Goal: Book appointment/travel/reservation

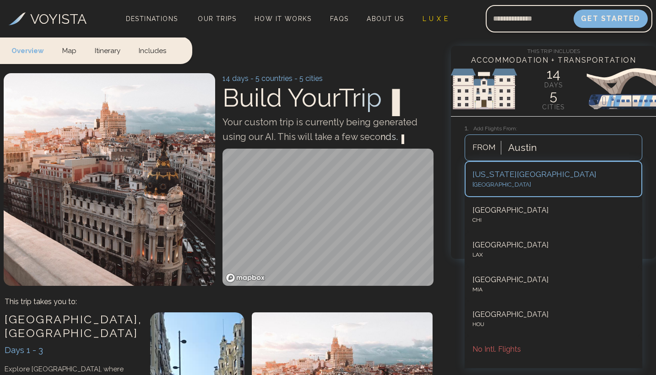
click at [587, 117] on div "This Trip Includes Accommodation + Transportation 14 days 5 cities 1. Add Fligh…" at bounding box center [553, 152] width 205 height 213
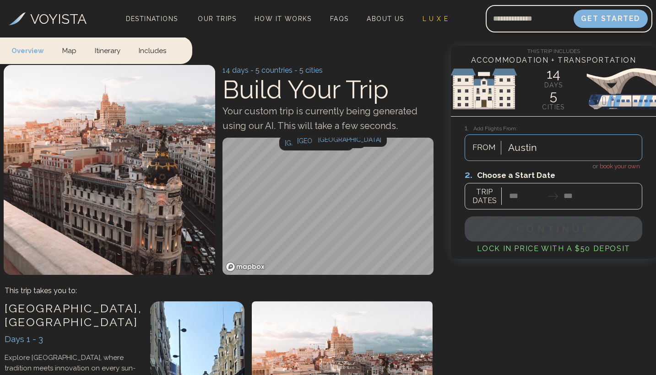
scroll to position [9, 0]
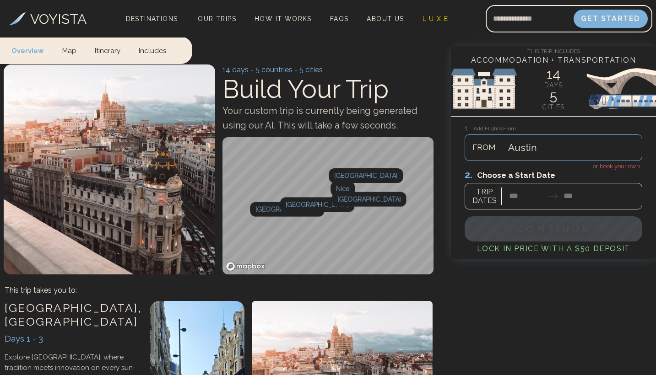
click at [609, 165] on span "book your own" at bounding box center [619, 166] width 40 height 7
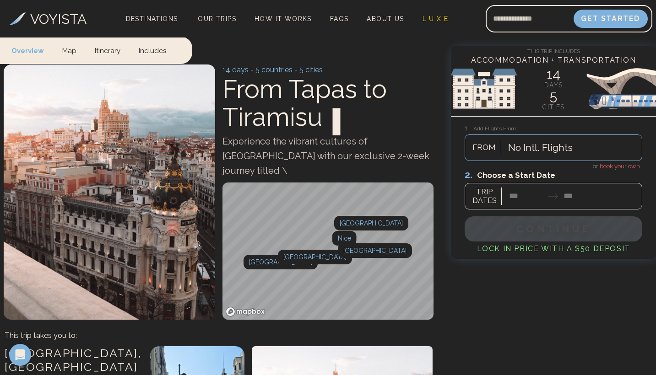
click at [522, 199] on div at bounding box center [552, 189] width 177 height 41
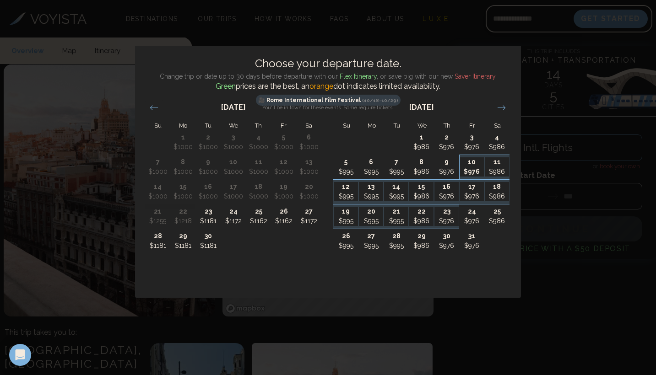
click at [475, 172] on p "$976" at bounding box center [472, 172] width 24 height 10
type input "********"
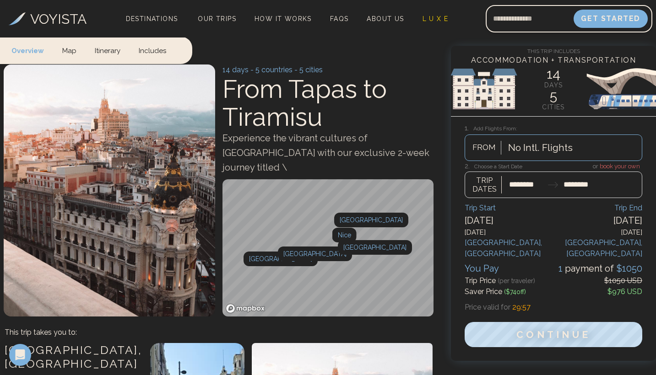
click at [525, 188] on div at bounding box center [552, 180] width 177 height 36
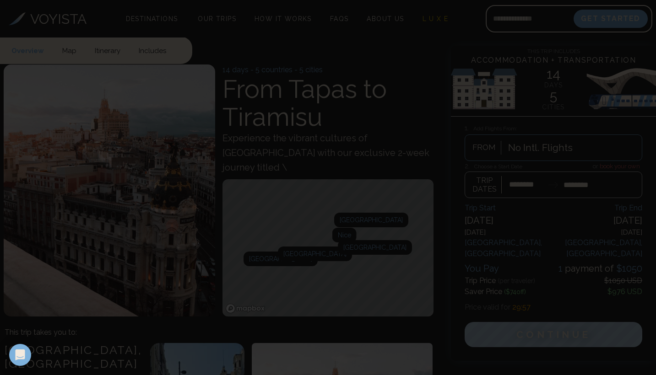
scroll to position [0, 0]
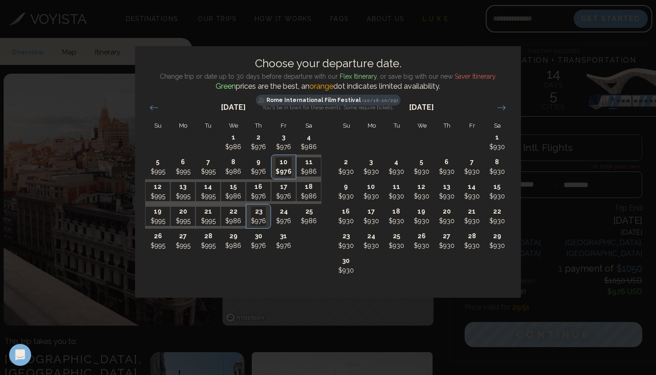
click at [544, 120] on div "Choose your departure date. Change trip or date up to 30 days before departure …" at bounding box center [328, 187] width 656 height 375
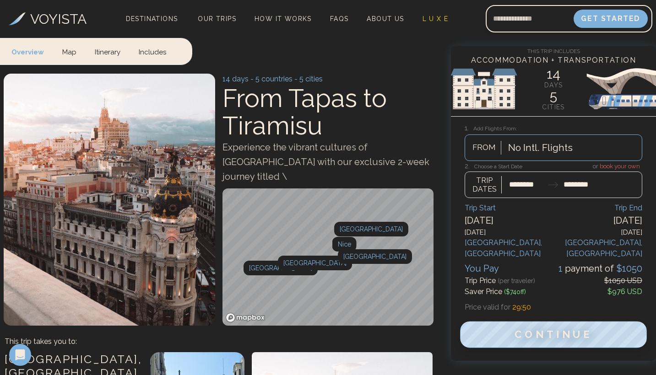
click at [516, 329] on span "Continue" at bounding box center [553, 335] width 78 height 12
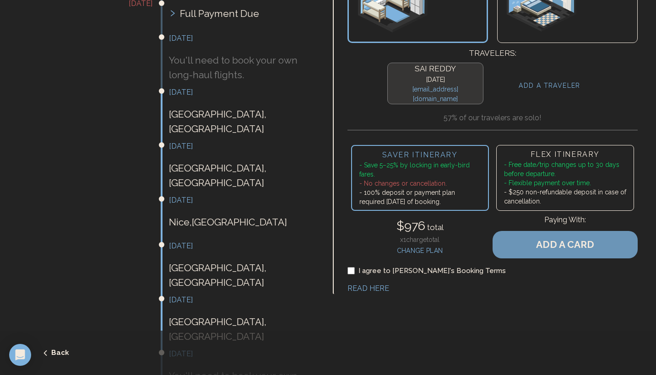
scroll to position [229, 0]
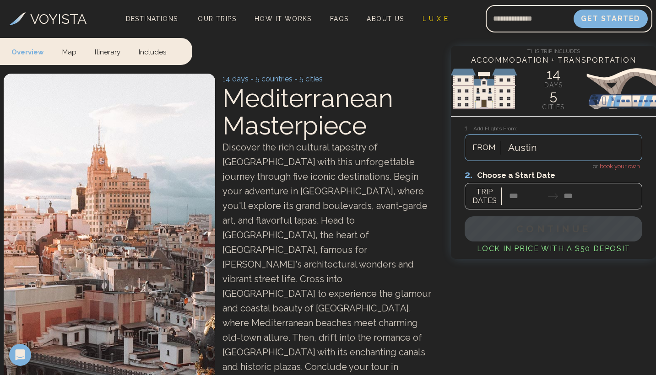
click at [626, 170] on div at bounding box center [552, 189] width 177 height 41
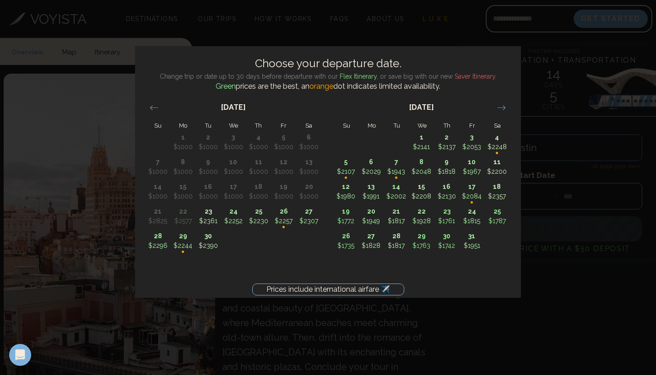
click at [549, 40] on div "Prices include international airfare ✈️ Choose your departure date. Change trip…" at bounding box center [328, 187] width 656 height 375
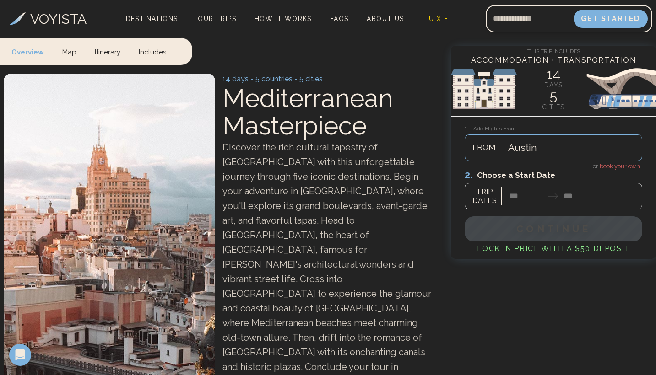
click at [636, 165] on span "book your own" at bounding box center [619, 166] width 40 height 7
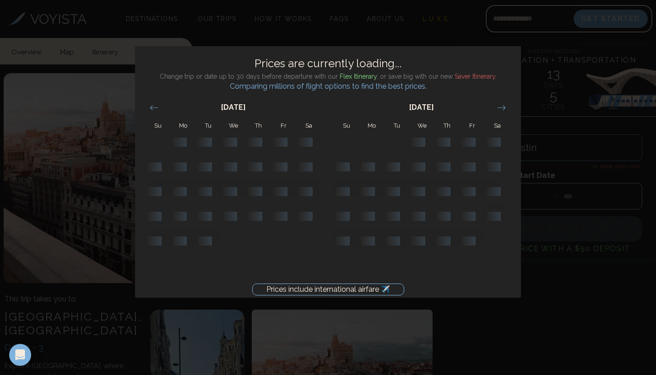
click at [574, 117] on div "Prices include international airfare ✈️ Prices are currently loading... Change …" at bounding box center [328, 187] width 656 height 375
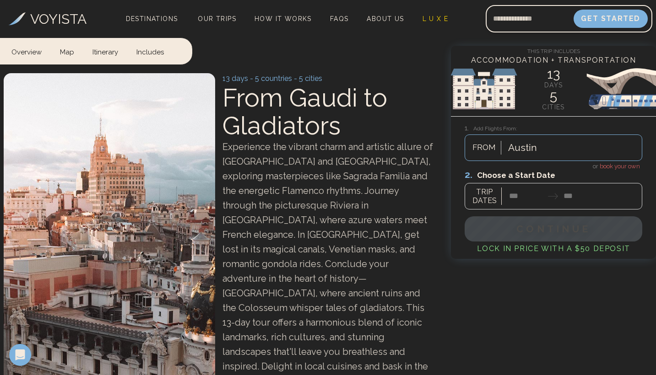
click at [610, 164] on span "book your own" at bounding box center [619, 166] width 40 height 7
click at [532, 191] on div at bounding box center [552, 189] width 177 height 41
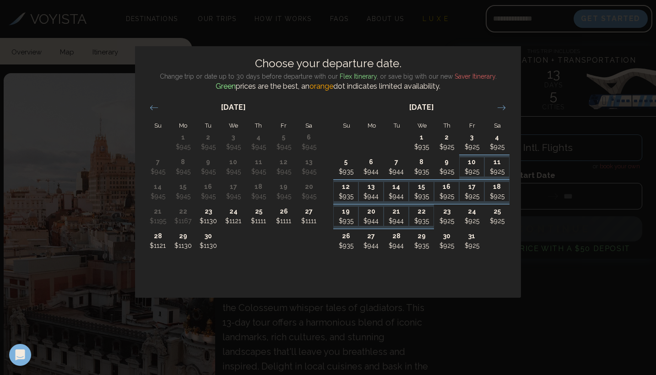
click at [465, 166] on p "10" at bounding box center [471, 162] width 24 height 10
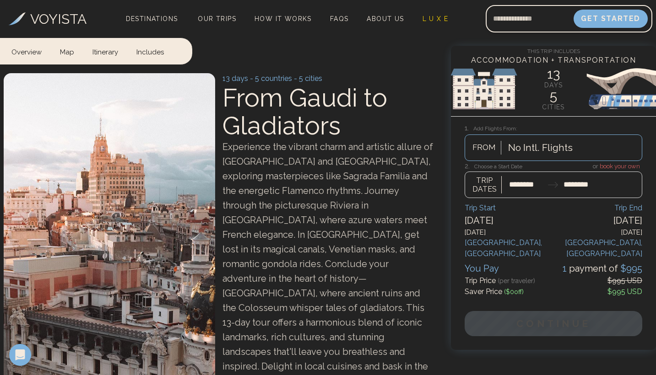
type input "********"
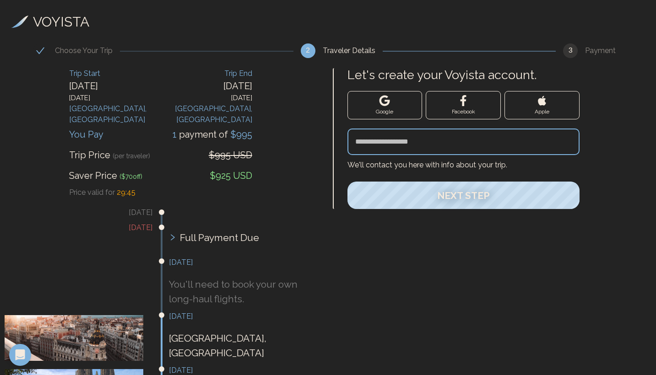
click at [395, 111] on button "Google" at bounding box center [384, 105] width 75 height 28
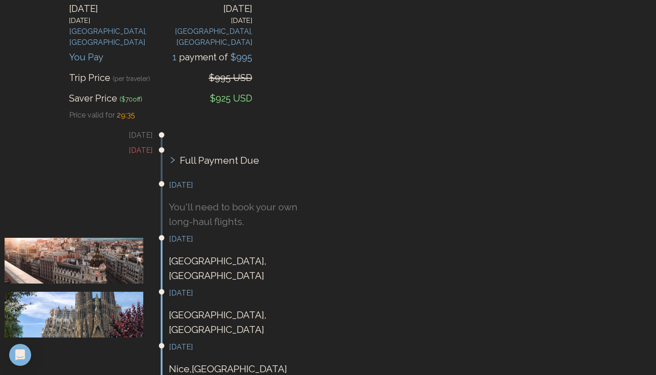
scroll to position [78, 0]
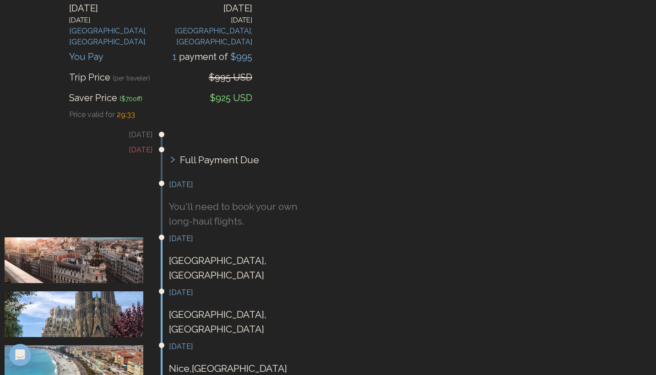
click at [174, 156] on icon at bounding box center [172, 159] width 7 height 7
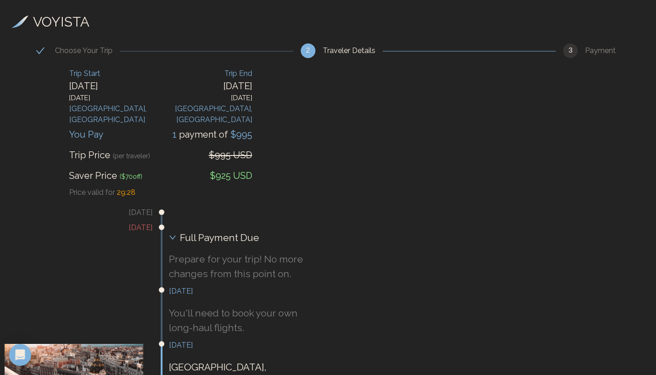
scroll to position [0, 0]
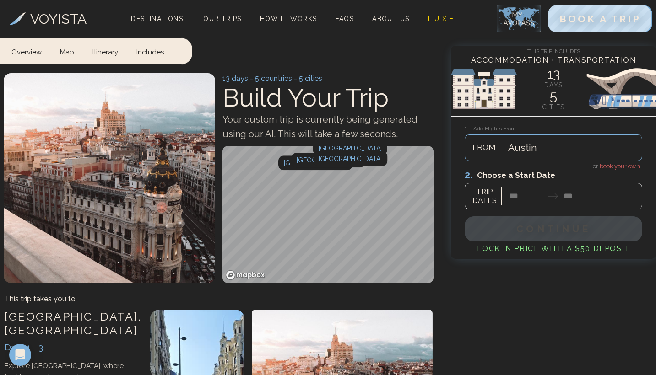
click at [627, 165] on span "book your own" at bounding box center [619, 166] width 40 height 7
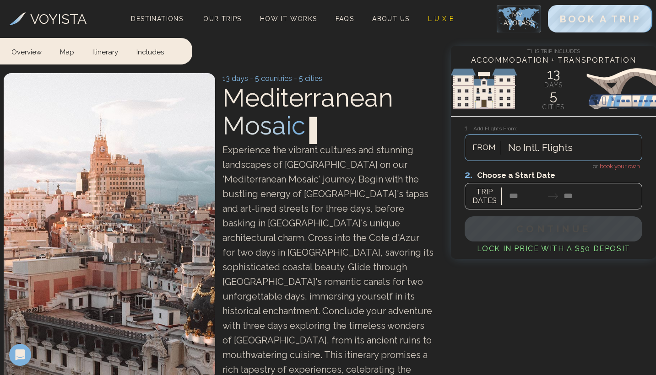
click at [535, 194] on div at bounding box center [552, 189] width 177 height 41
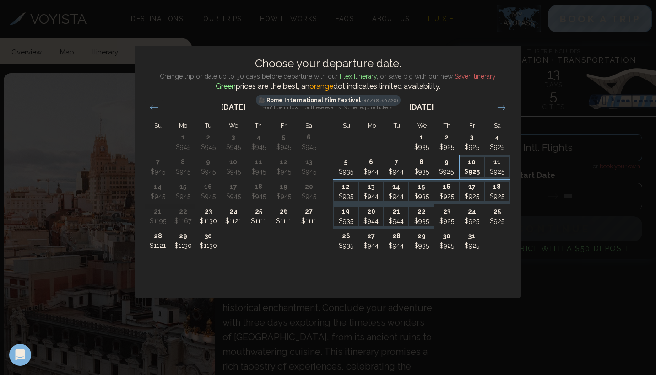
click at [470, 165] on p "10" at bounding box center [472, 162] width 24 height 10
type input "********"
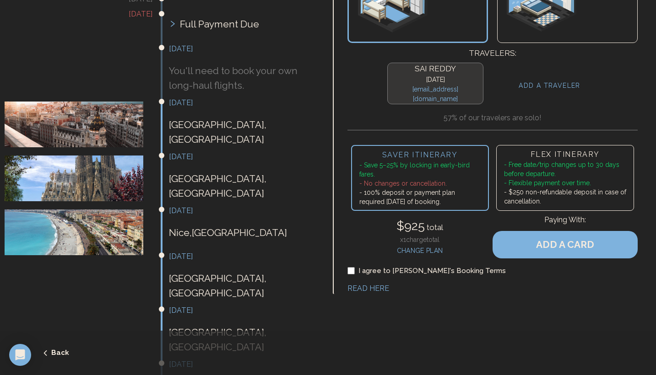
scroll to position [214, 0]
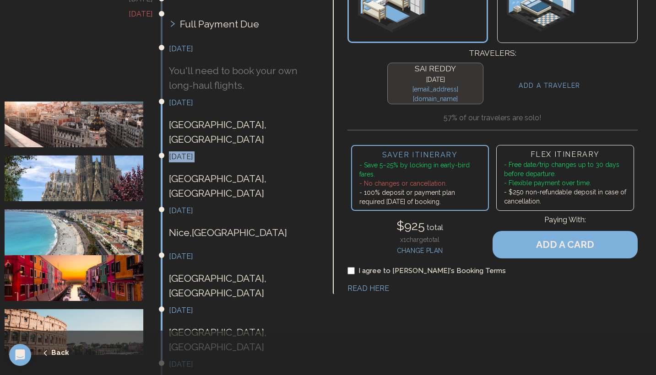
drag, startPoint x: 169, startPoint y: 137, endPoint x: 222, endPoint y: 144, distance: 54.0
click at [222, 151] on div "October 13th Barcelona , Spain" at bounding box center [243, 180] width 148 height 58
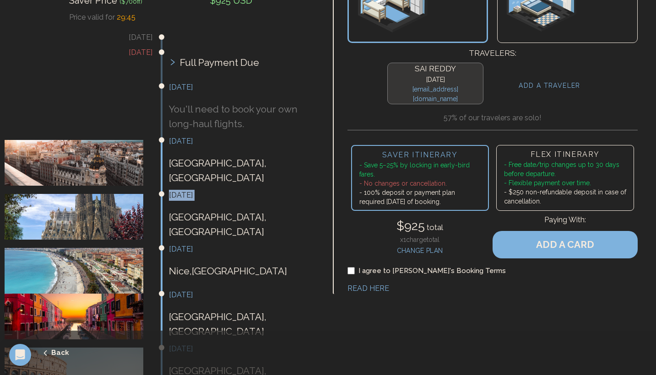
scroll to position [186, 0]
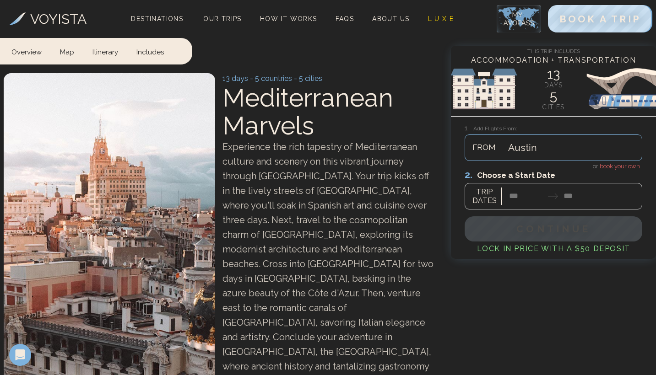
click at [603, 165] on span "book your own" at bounding box center [619, 166] width 40 height 7
click at [522, 194] on div at bounding box center [552, 189] width 177 height 41
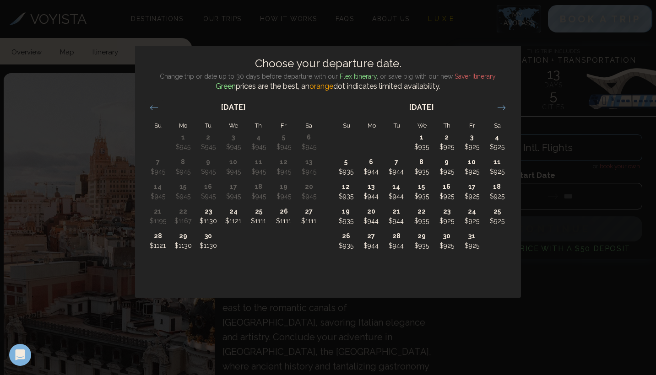
click at [402, 38] on div "Choose your departure date. Change trip or date up to 30 days before departure …" at bounding box center [328, 187] width 656 height 375
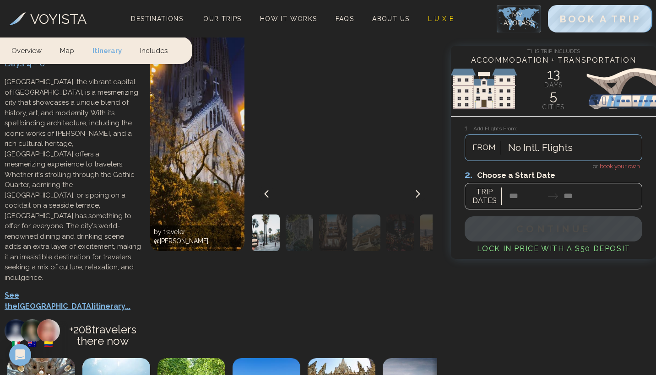
scroll to position [1115, 0]
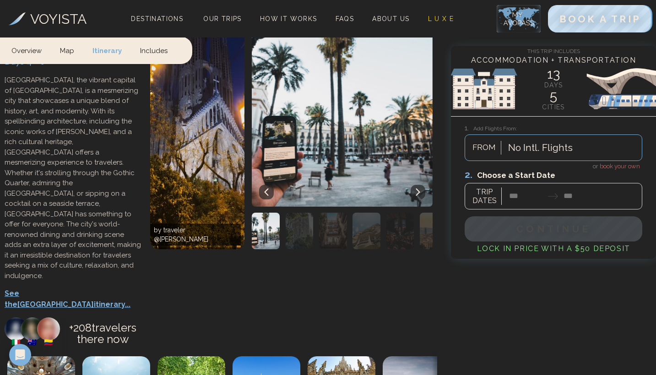
click at [70, 288] on p "See the Barcelona itinerary..." at bounding box center [73, 299] width 136 height 22
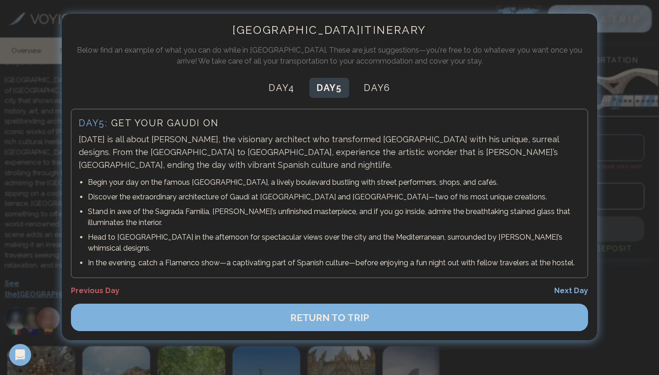
click at [640, 48] on div at bounding box center [329, 187] width 659 height 375
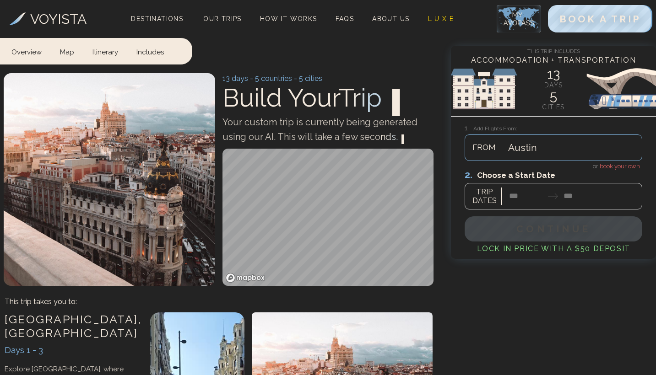
click at [613, 166] on span "book your own" at bounding box center [619, 166] width 40 height 7
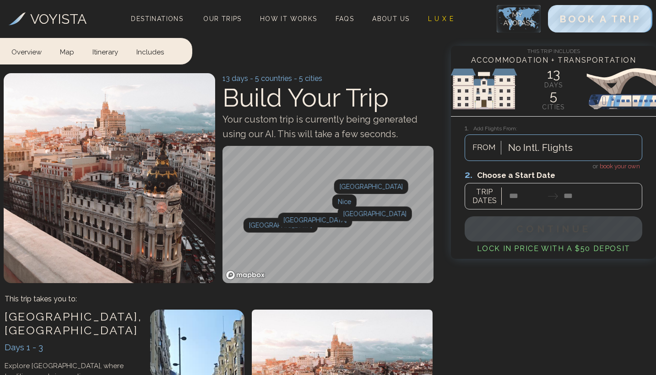
click at [518, 202] on div at bounding box center [552, 189] width 177 height 41
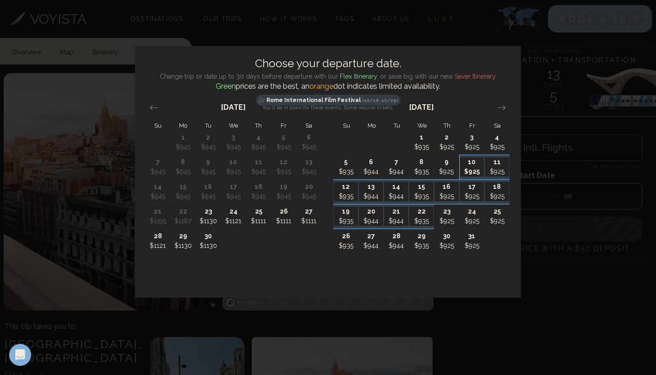
click at [469, 164] on p "10" at bounding box center [472, 162] width 24 height 10
type input "********"
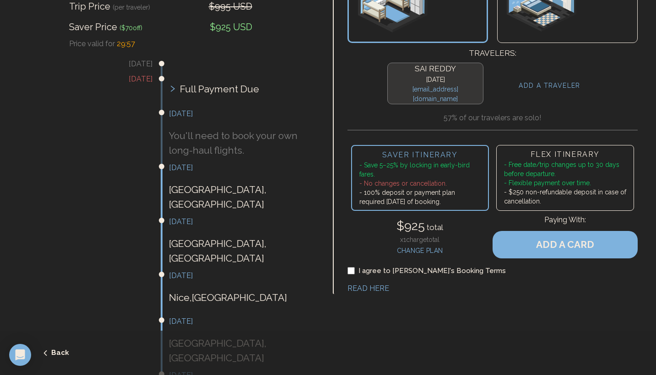
scroll to position [153, 0]
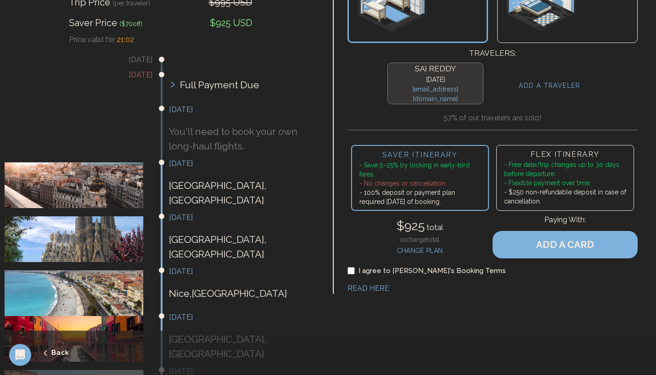
drag, startPoint x: 194, startPoint y: 242, endPoint x: 242, endPoint y: 242, distance: 48.5
click at [242, 266] on h3 "[DATE]" at bounding box center [243, 271] width 148 height 11
